Goal: Transaction & Acquisition: Subscribe to service/newsletter

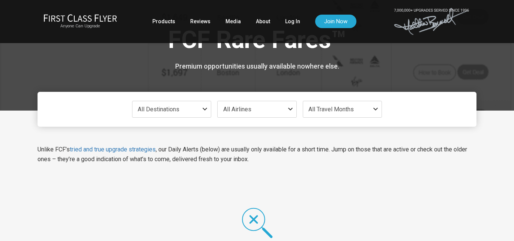
scroll to position [14, 0]
click at [165, 22] on link "Products" at bounding box center [163, 22] width 23 height 14
click at [163, 107] on span "All Destinations" at bounding box center [159, 109] width 42 height 7
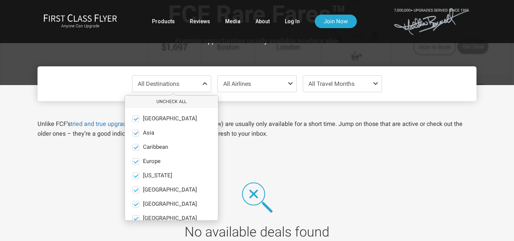
scroll to position [41, 0]
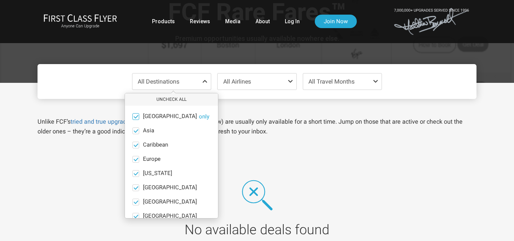
click at [136, 116] on span at bounding box center [136, 117] width 6 height 6
click at [0, 0] on input "[GEOGRAPHIC_DATA] only" at bounding box center [0, 0] width 0 height 0
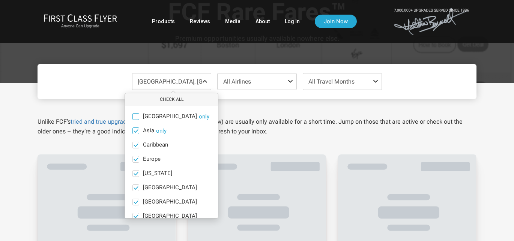
click at [137, 131] on span at bounding box center [136, 131] width 6 height 6
click at [0, 0] on input "Asia only" at bounding box center [0, 0] width 0 height 0
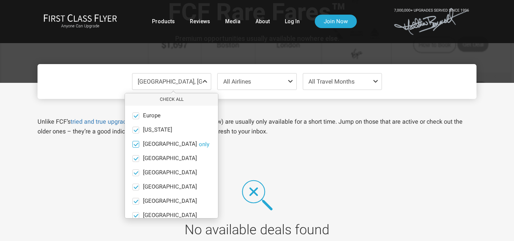
scroll to position [52, 0]
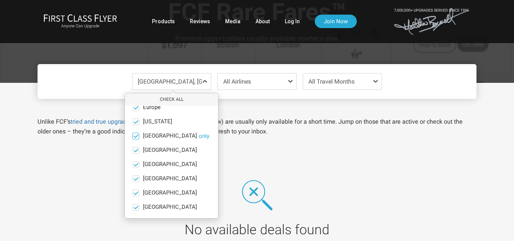
click at [136, 134] on span at bounding box center [136, 136] width 6 height 6
click at [0, 0] on input "[GEOGRAPHIC_DATA] only" at bounding box center [0, 0] width 0 height 0
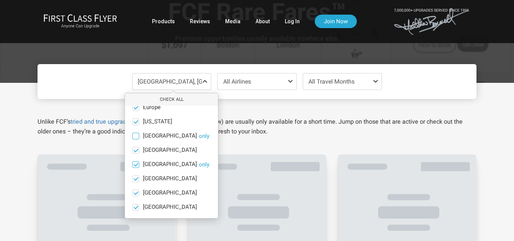
click at [137, 164] on span at bounding box center [136, 165] width 6 height 6
click at [0, 0] on input "[GEOGRAPHIC_DATA] only" at bounding box center [0, 0] width 0 height 0
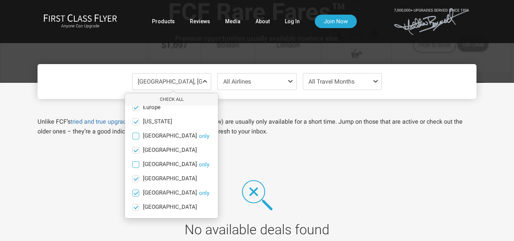
click at [138, 193] on span at bounding box center [136, 193] width 6 height 6
click at [0, 0] on input "[GEOGRAPHIC_DATA] only" at bounding box center [0, 0] width 0 height 0
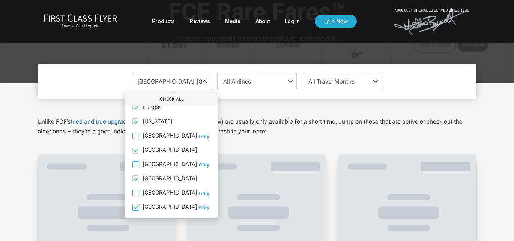
click at [138, 206] on span at bounding box center [136, 208] width 6 height 6
click at [0, 0] on input "[GEOGRAPHIC_DATA] only" at bounding box center [0, 0] width 0 height 0
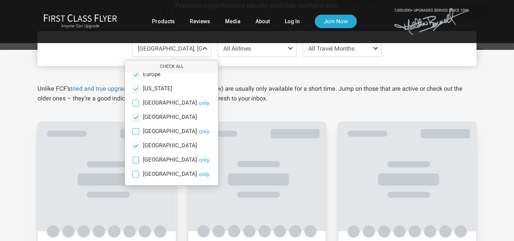
scroll to position [78, 0]
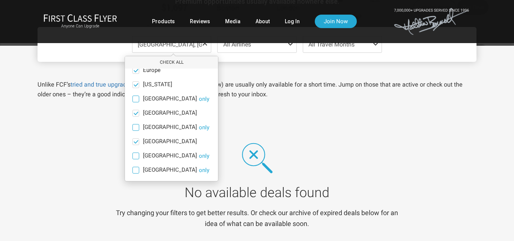
click at [108, 193] on div "No available deals found Try changing your filters to get better results. Or ch…" at bounding box center [257, 186] width 451 height 136
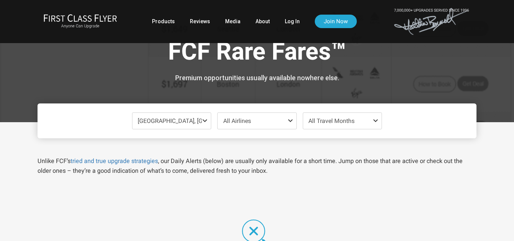
scroll to position [0, 0]
